Goal: Navigation & Orientation: Find specific page/section

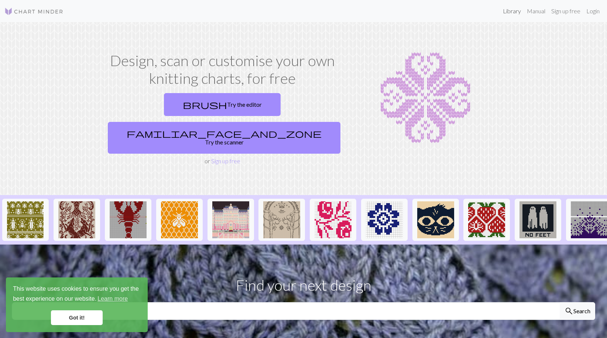
click at [515, 13] on link "Library" at bounding box center [512, 11] width 24 height 15
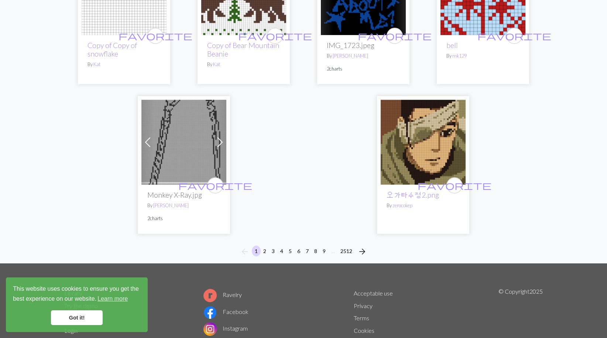
scroll to position [1884, 0]
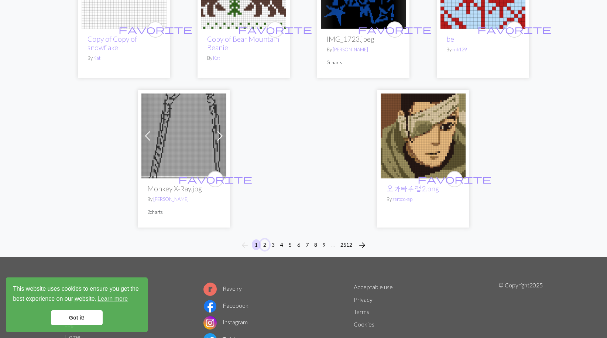
click at [264, 242] on button "2" at bounding box center [264, 244] width 9 height 11
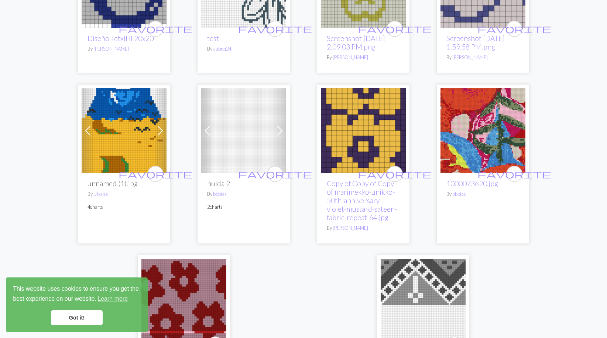
scroll to position [1773, 0]
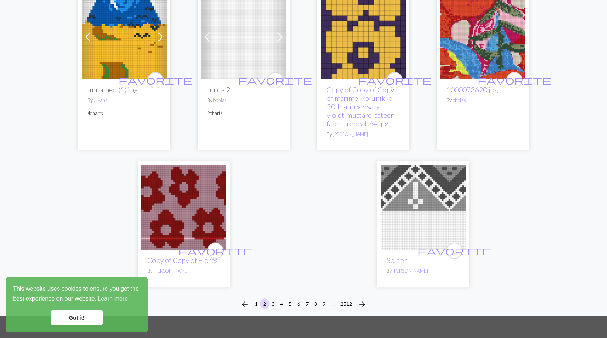
click at [400, 184] on img at bounding box center [423, 207] width 85 height 85
